Goal: Task Accomplishment & Management: Complete application form

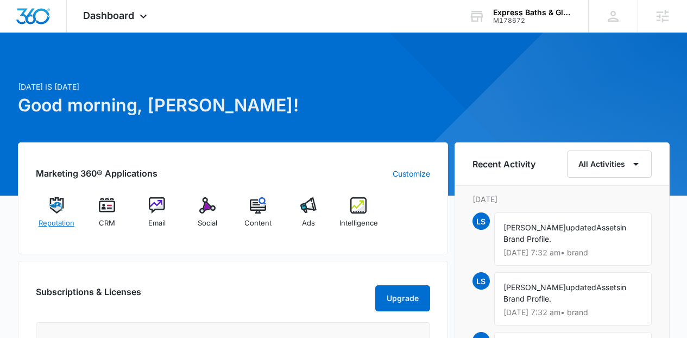
click at [53, 210] on img at bounding box center [56, 205] width 16 height 16
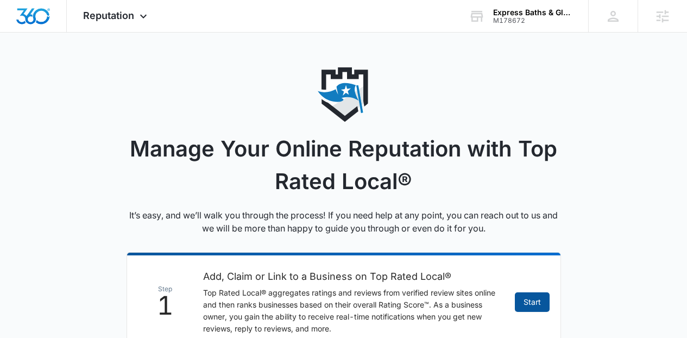
click at [523, 304] on link "Start" at bounding box center [532, 302] width 35 height 20
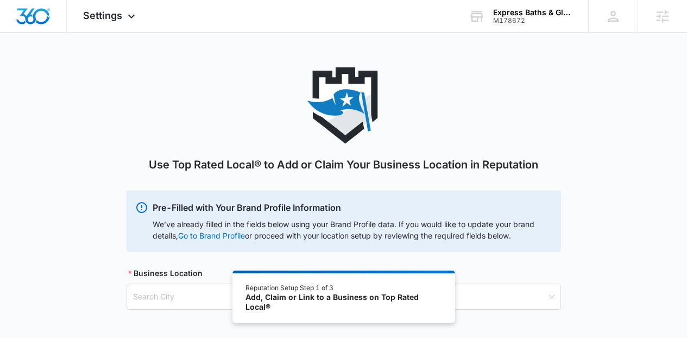
scroll to position [50, 0]
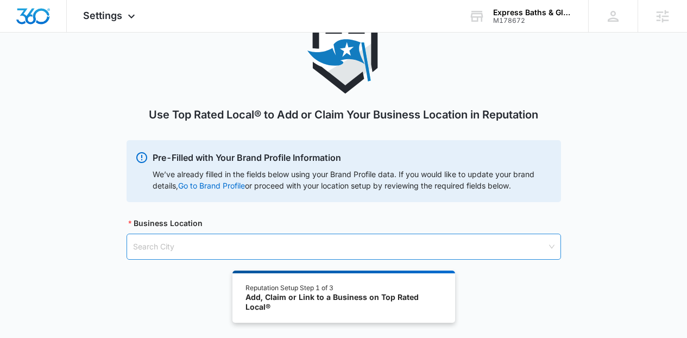
click at [319, 244] on input "search" at bounding box center [340, 246] width 414 height 25
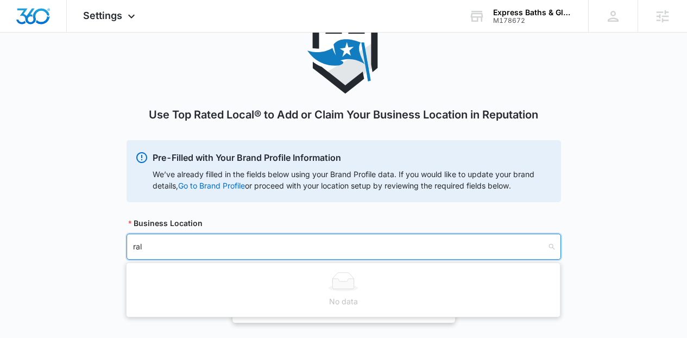
type input "rale"
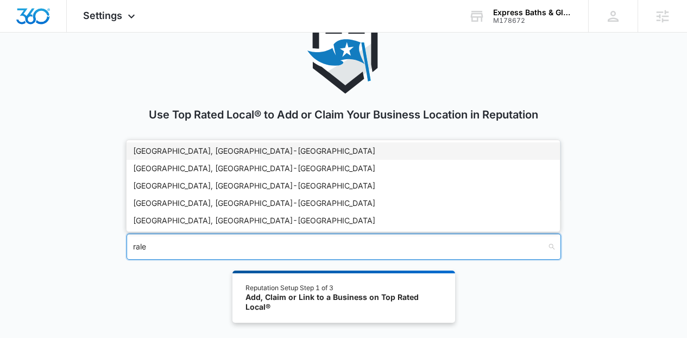
click at [167, 152] on div "Raleigh, NC - USA" at bounding box center [343, 151] width 420 height 12
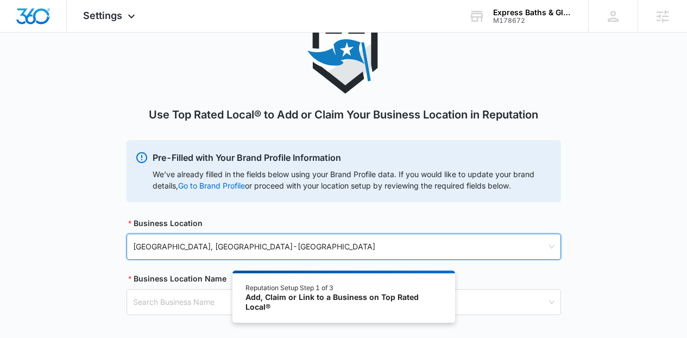
scroll to position [109, 0]
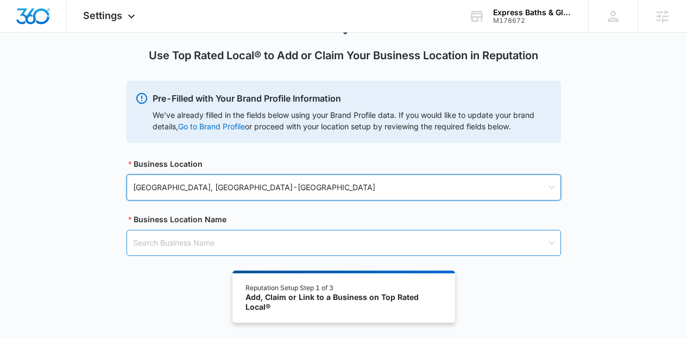
click at [435, 230] on input "search" at bounding box center [340, 242] width 414 height 25
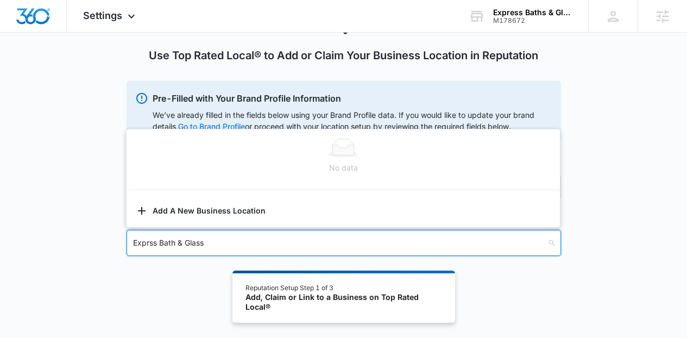
click at [148, 244] on input "Exprss Bath & Glass" at bounding box center [340, 242] width 414 height 25
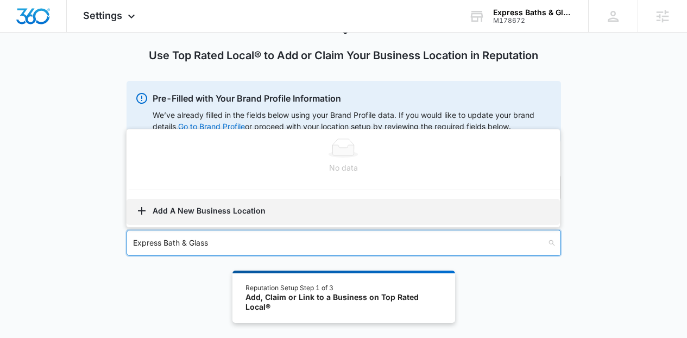
type input "Express Bath & Glass"
click at [235, 220] on button "Add A New Business Location" at bounding box center [342, 212] width 433 height 26
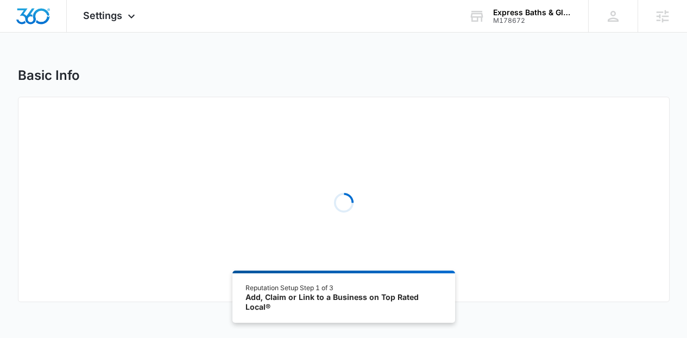
select select "North Carolina"
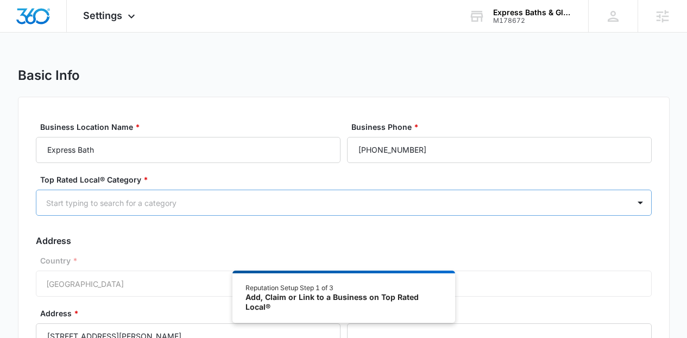
click at [525, 195] on div "Start typing to search for a category" at bounding box center [332, 203] width 593 height 24
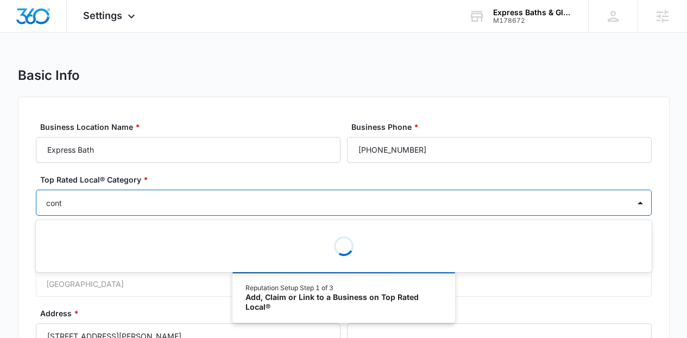
type input "contr"
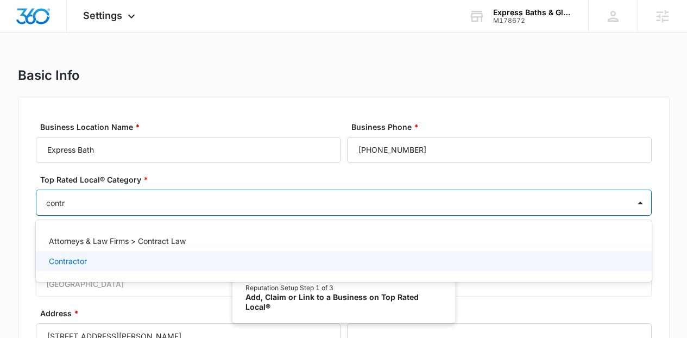
click at [104, 256] on div "Contractor" at bounding box center [342, 260] width 587 height 11
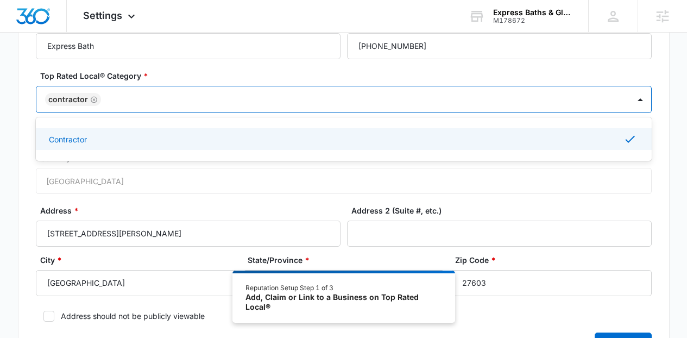
scroll to position [211, 0]
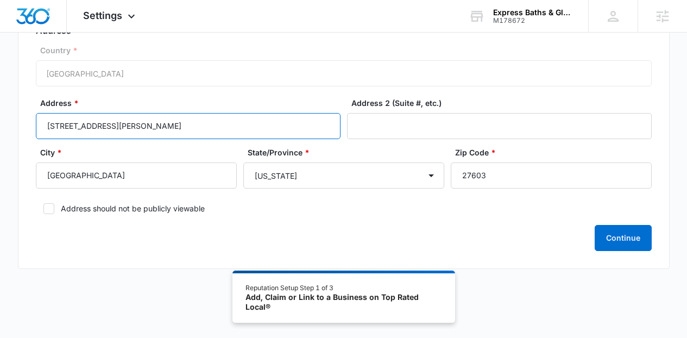
drag, startPoint x: 240, startPoint y: 125, endPoint x: 104, endPoint y: 129, distance: 136.3
click at [104, 129] on input "9141 Sauls Rd, Suite B" at bounding box center [188, 126] width 304 height 26
type input "[STREET_ADDRESS][PERSON_NAME]"
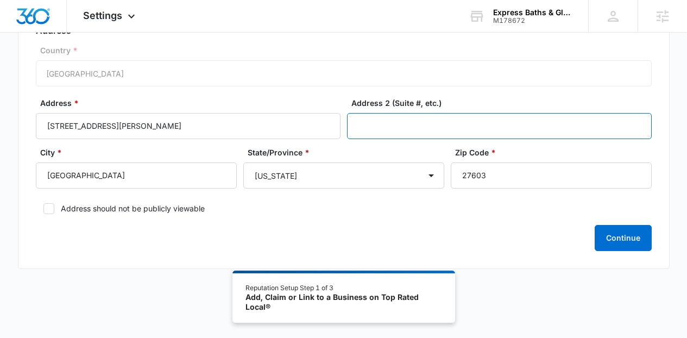
click at [359, 130] on input "Address 2 (Suite #, etc.)" at bounding box center [499, 126] width 304 height 26
paste input "uite B"
click at [357, 129] on input "uite B" at bounding box center [499, 126] width 304 height 26
click at [354, 126] on input "uite B" at bounding box center [499, 126] width 304 height 26
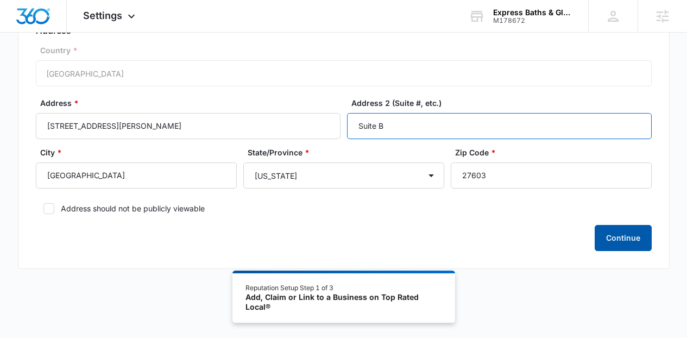
type input "Suite B"
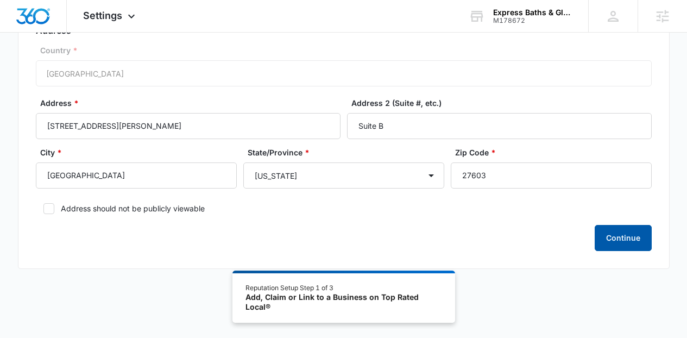
click at [630, 237] on button "Continue" at bounding box center [622, 238] width 57 height 26
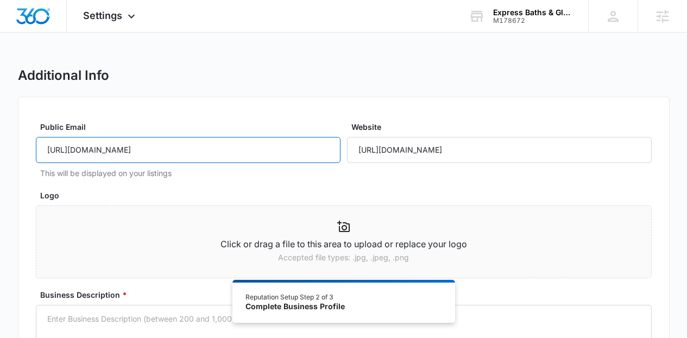
click at [295, 157] on input "https://expressbathsnc.com/contact-us/" at bounding box center [188, 150] width 304 height 26
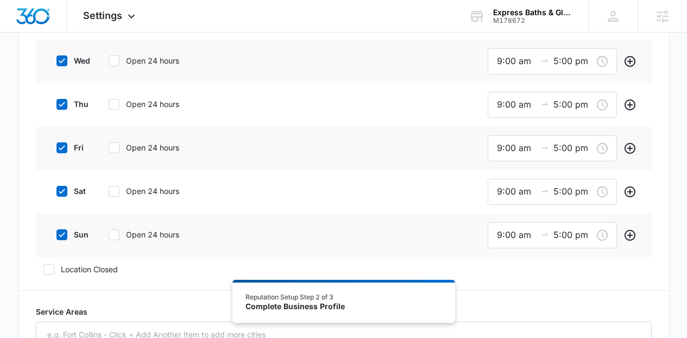
scroll to position [423, 0]
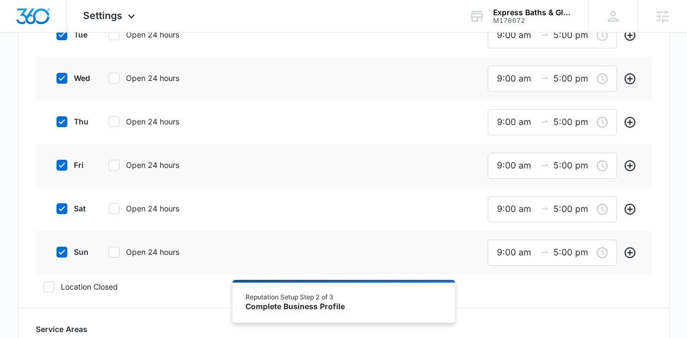
click at [84, 201] on div "sat Open 24 hours" at bounding box center [131, 208] width 164 height 24
click at [75, 210] on label "sat" at bounding box center [70, 207] width 43 height 11
click at [56, 210] on input "sat" at bounding box center [53, 209] width 8 height 8
checkbox input "false"
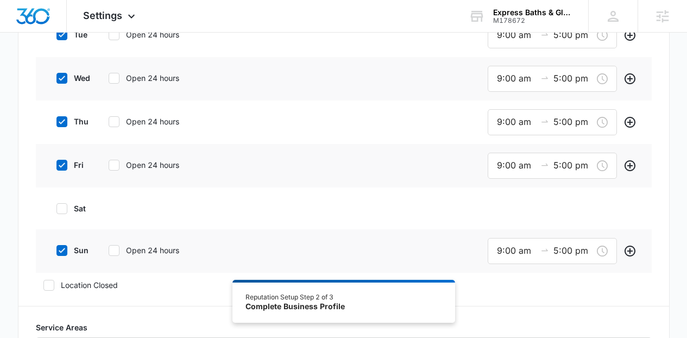
click at [72, 252] on label "sun" at bounding box center [70, 249] width 43 height 11
click at [56, 252] on input "sun" at bounding box center [53, 250] width 8 height 8
checkbox input "false"
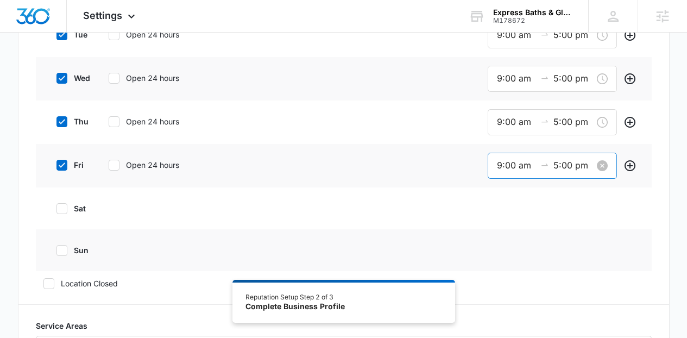
click at [574, 161] on input "5:00 pm" at bounding box center [572, 165] width 39 height 14
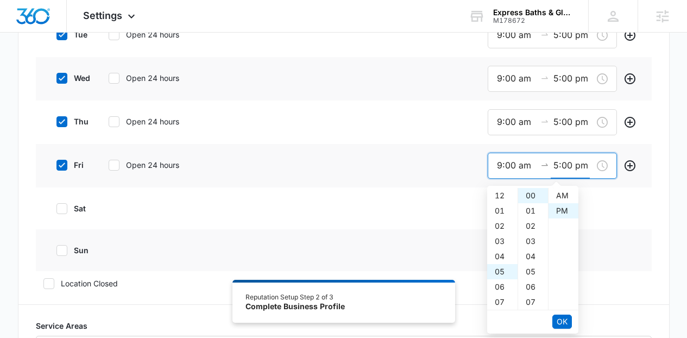
scroll to position [15, 0]
click at [500, 242] on div "04" at bounding box center [502, 243] width 30 height 15
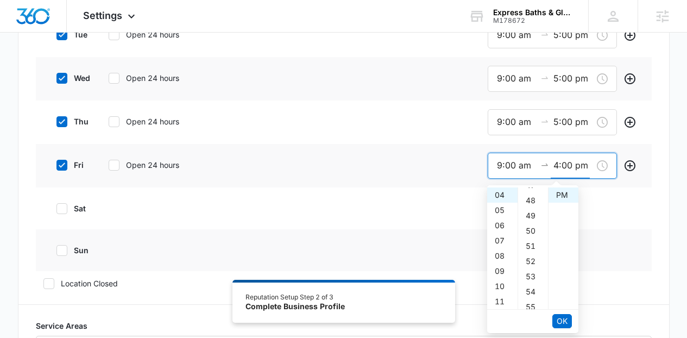
scroll to position [897, 0]
click at [528, 192] on div "59" at bounding box center [533, 194] width 30 height 15
type input "4:59 pm"
click at [560, 316] on span "OK" at bounding box center [561, 321] width 11 height 12
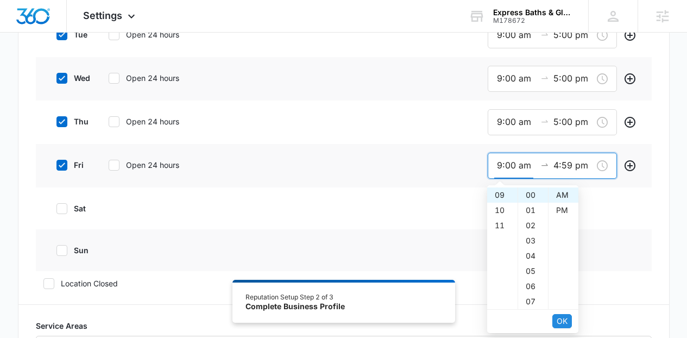
click at [560, 316] on span "OK" at bounding box center [561, 321] width 11 height 12
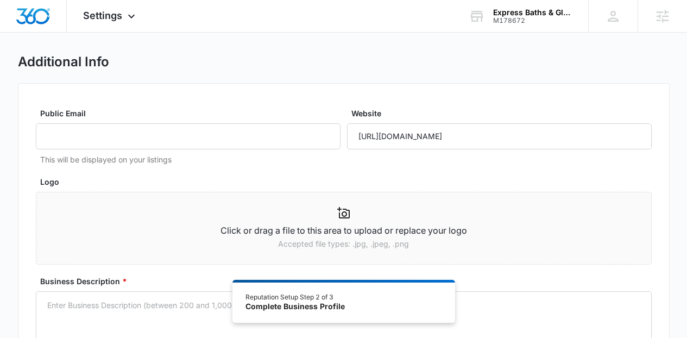
scroll to position [1997, 0]
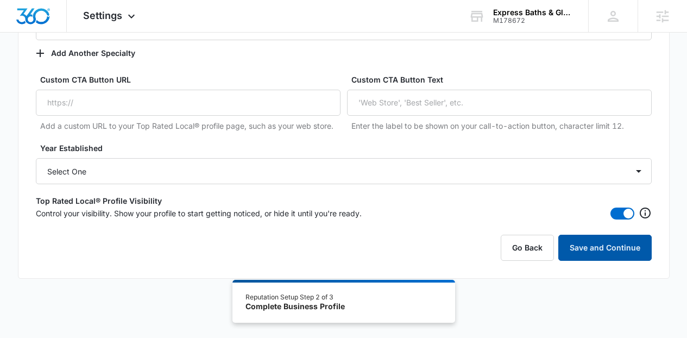
click at [612, 256] on button "Save and Continue" at bounding box center [604, 247] width 93 height 26
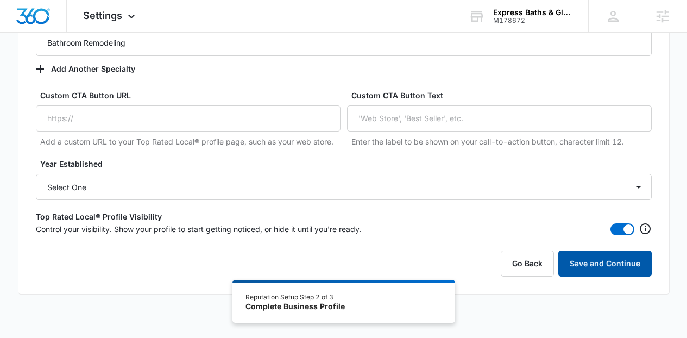
scroll to position [149, 0]
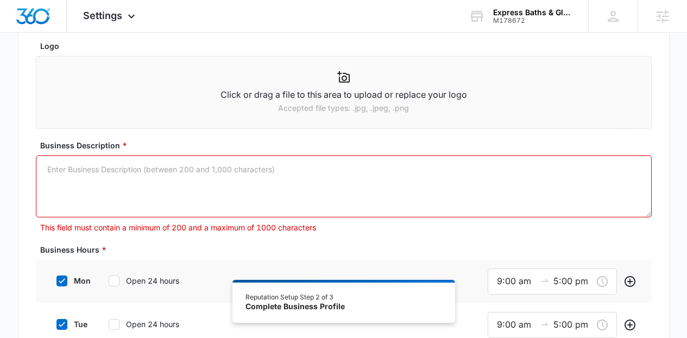
click at [290, 167] on textarea "Business Description *" at bounding box center [344, 186] width 616 height 62
paste textarea "Express Baths & Glass specializes in shower replacements, custom enclosures, an…"
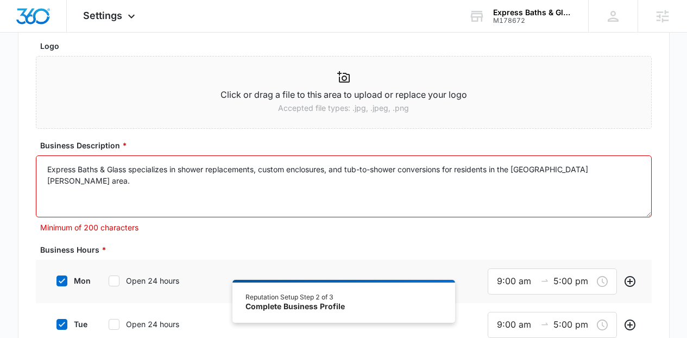
paste textarea "Finally, An Affordable and Professional Bathroom Remodeling Contractor in Ralei…"
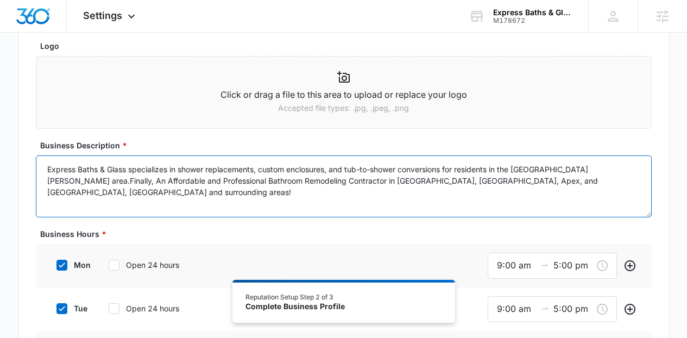
click at [67, 178] on textarea "Express Baths & Glass specializes in shower replacements, custom enclosures, an…" at bounding box center [344, 186] width 616 height 62
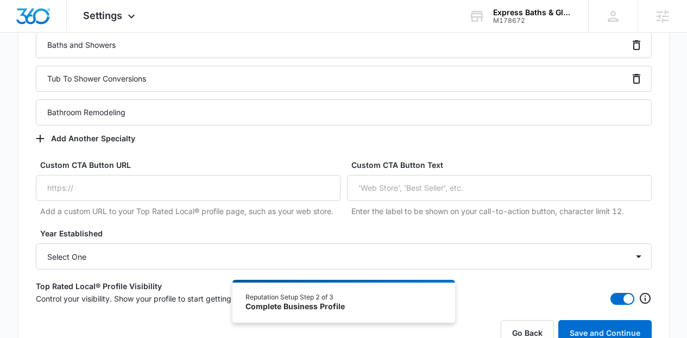
scroll to position [1931, 0]
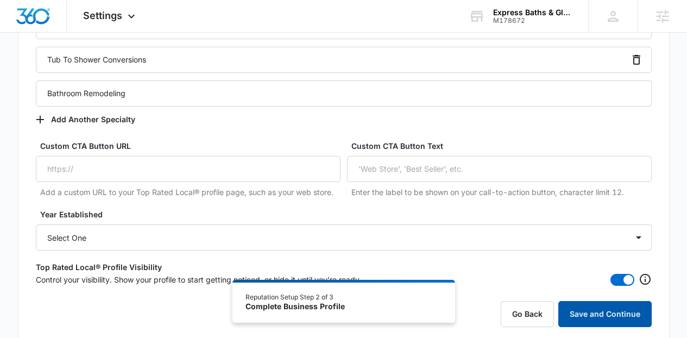
type textarea "Express Baths & Glass specializes in shower replacements, custom enclosures, an…"
click at [611, 315] on button "Save and Continue" at bounding box center [604, 314] width 93 height 26
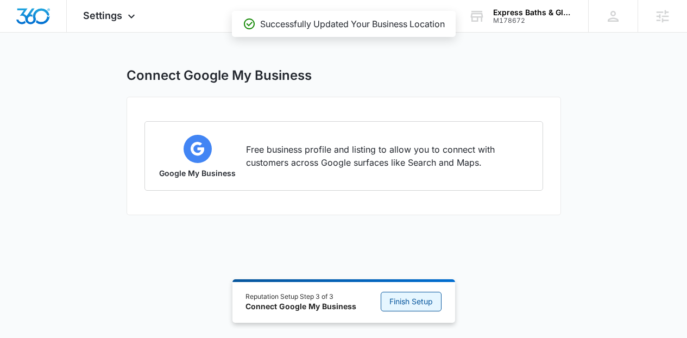
click at [418, 302] on span "Finish Setup" at bounding box center [410, 301] width 43 height 12
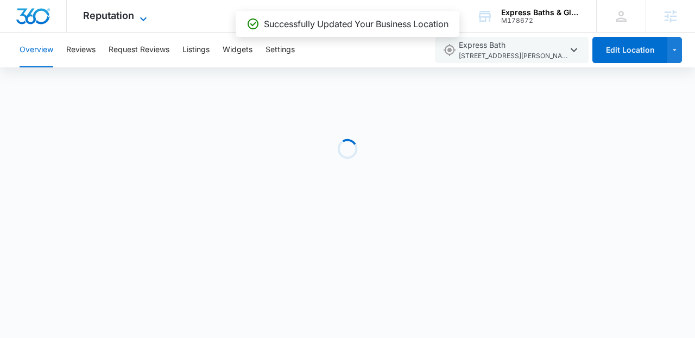
click at [97, 17] on span "Reputation" at bounding box center [108, 15] width 51 height 11
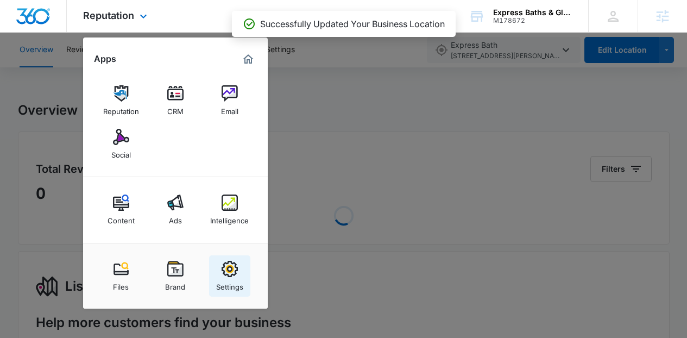
click at [224, 268] on img at bounding box center [229, 269] width 16 height 16
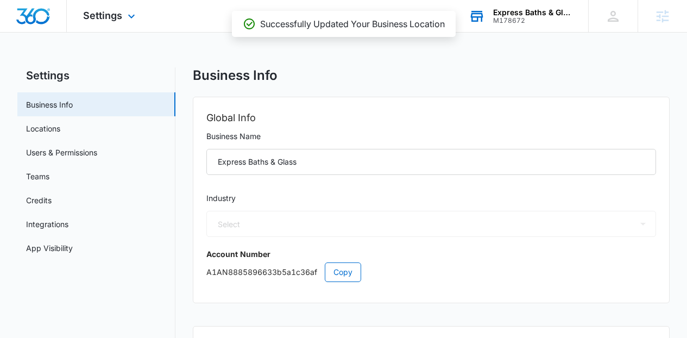
select select "4"
select select "US"
select select "America/New_York"
click at [97, 148] on link "Users & Permissions" at bounding box center [61, 152] width 71 height 11
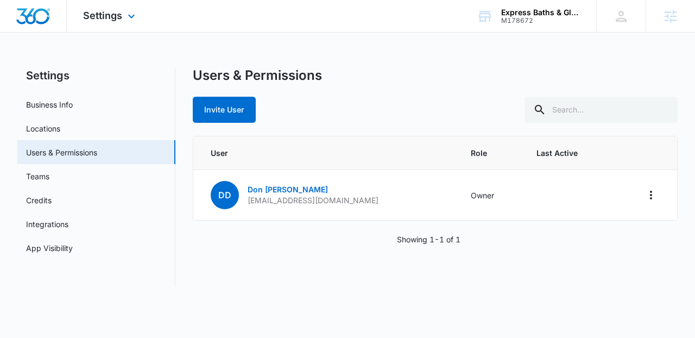
click at [118, 21] on div "Settings Apps Reputation CRM Email Social Content Ads Intelligence Files Brand …" at bounding box center [110, 16] width 87 height 32
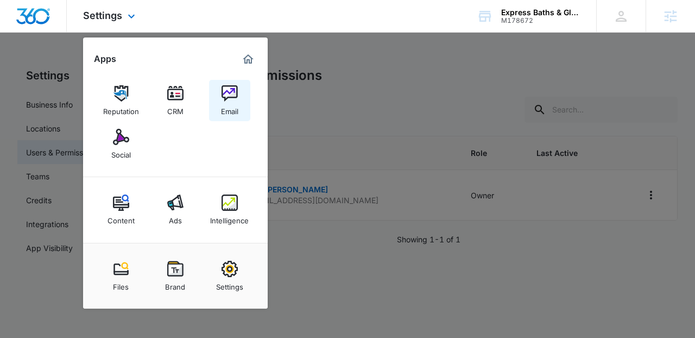
click at [229, 101] on img at bounding box center [229, 93] width 16 height 16
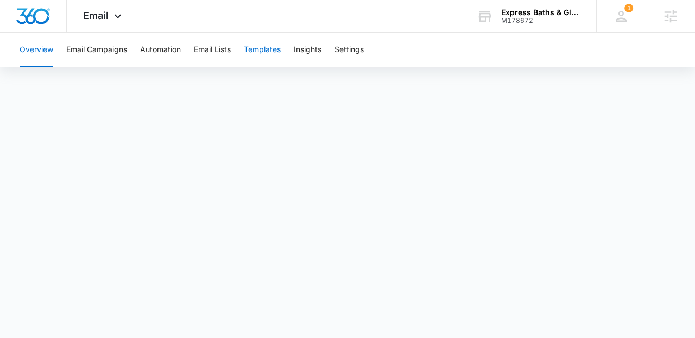
click at [269, 51] on button "Templates" at bounding box center [262, 50] width 37 height 35
click at [414, 319] on body "Email Apps Reputation CRM Email Social Content Ads Intelligence Files Brand Set…" at bounding box center [347, 169] width 695 height 338
click at [555, 314] on body "Email Apps Reputation CRM Email Social Content Ads Intelligence Files Brand Set…" at bounding box center [347, 169] width 695 height 338
click at [519, 316] on body "Email Apps Reputation CRM Email Social Content Ads Intelligence Files Brand Set…" at bounding box center [347, 169] width 695 height 338
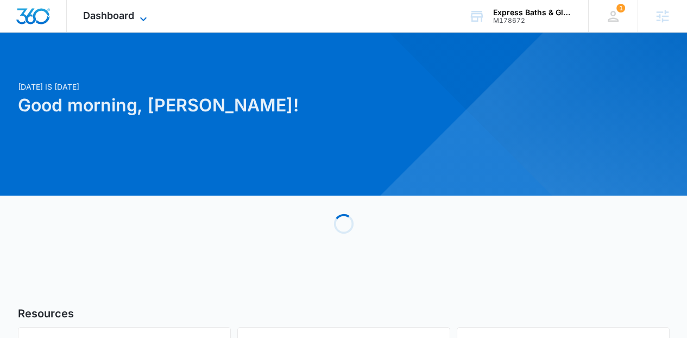
click at [119, 20] on span "Dashboard" at bounding box center [108, 15] width 51 height 11
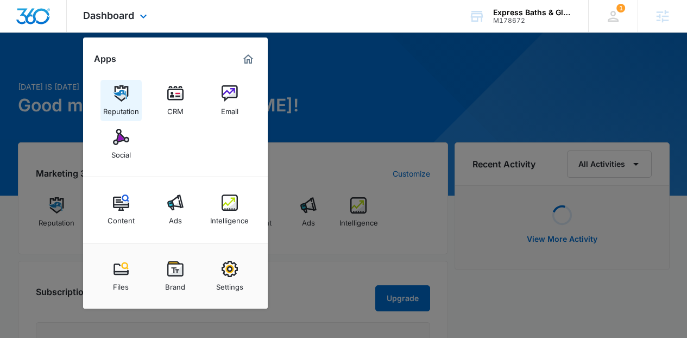
click at [129, 93] on img at bounding box center [121, 93] width 16 height 16
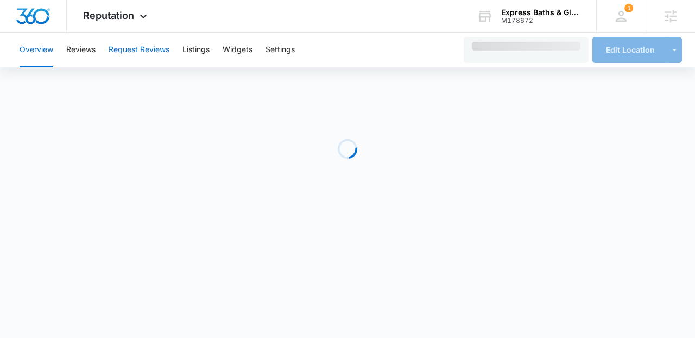
click at [129, 52] on button "Request Reviews" at bounding box center [139, 50] width 61 height 35
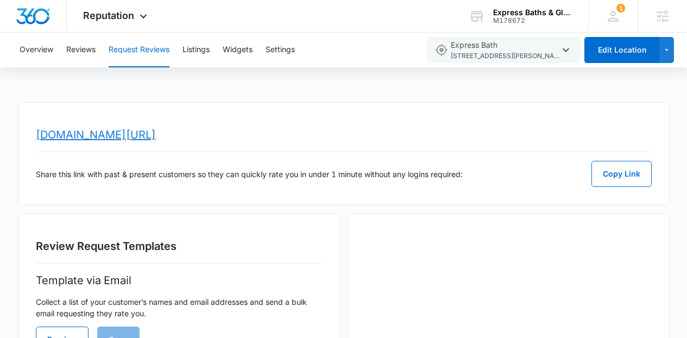
click at [156, 135] on link "[DOMAIN_NAME][URL]" at bounding box center [96, 134] width 120 height 13
